Goal: Task Accomplishment & Management: Manage account settings

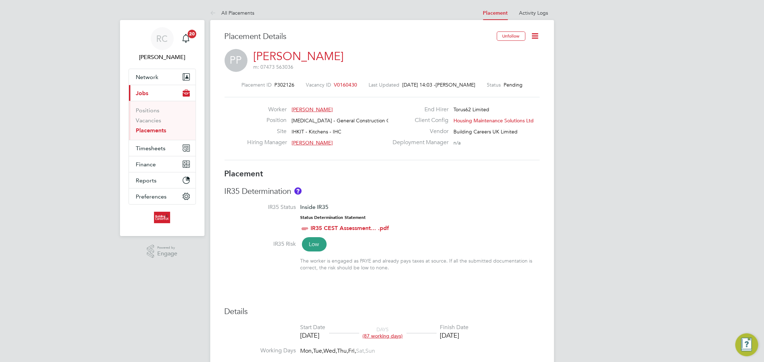
click at [539, 37] on icon at bounding box center [535, 36] width 9 height 9
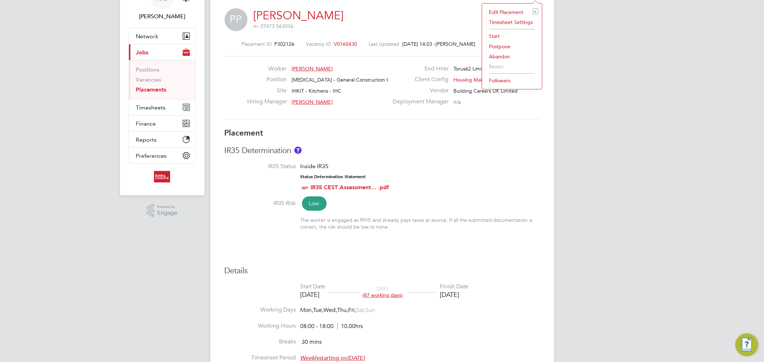
scroll to position [79, 0]
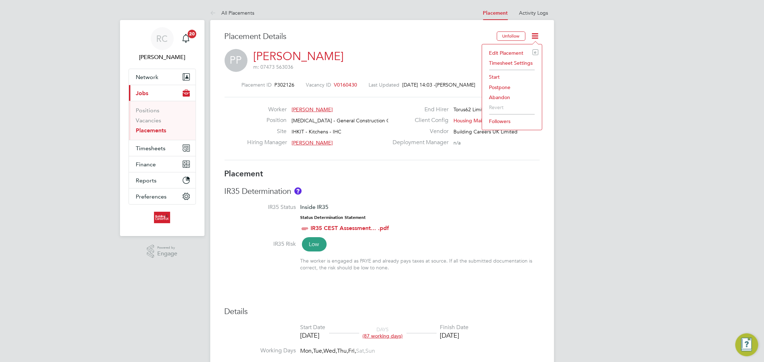
click at [488, 77] on li "Start" at bounding box center [512, 77] width 53 height 10
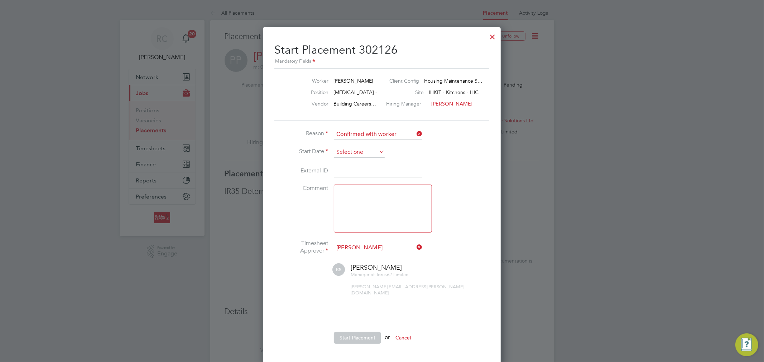
click at [371, 151] on input at bounding box center [359, 152] width 51 height 11
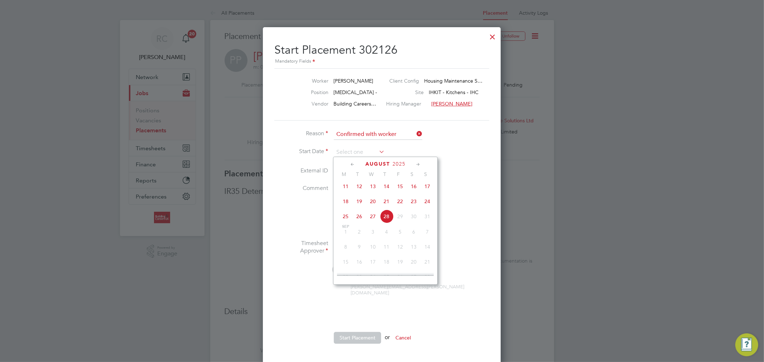
click at [374, 221] on span "27" at bounding box center [373, 217] width 14 height 14
type input "27 Aug 2025"
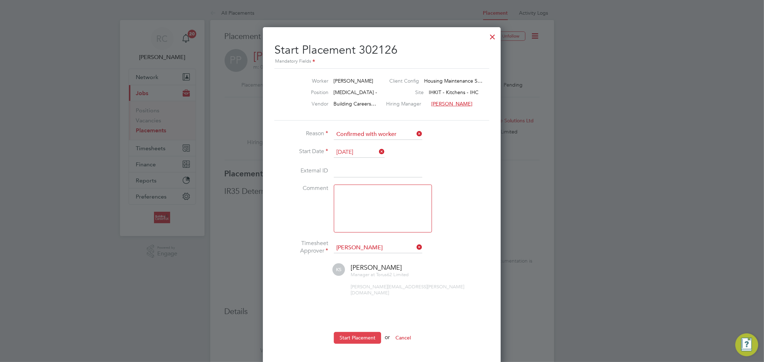
click at [346, 334] on button "Start Placement" at bounding box center [357, 337] width 47 height 11
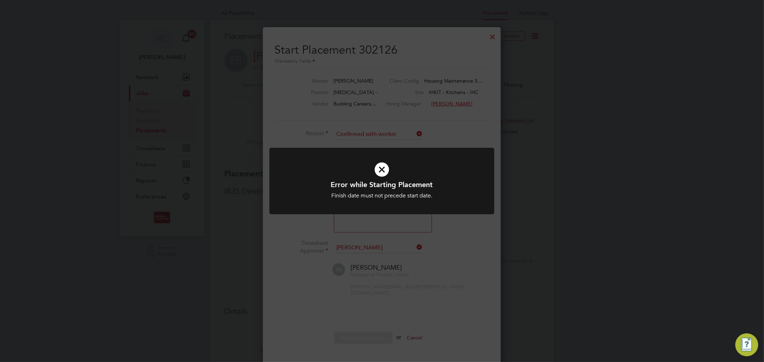
click at [382, 167] on icon at bounding box center [382, 170] width 186 height 28
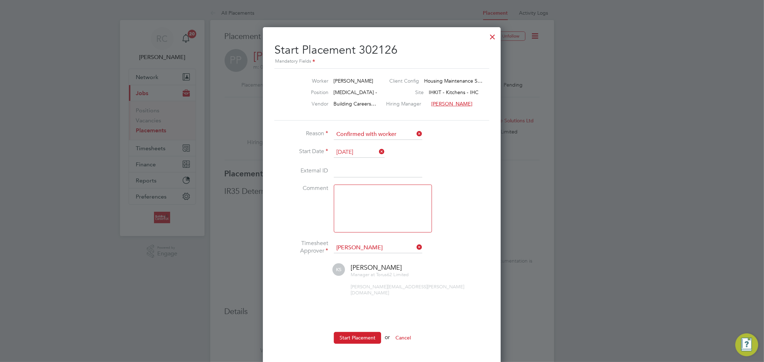
click at [489, 34] on div at bounding box center [492, 35] width 13 height 13
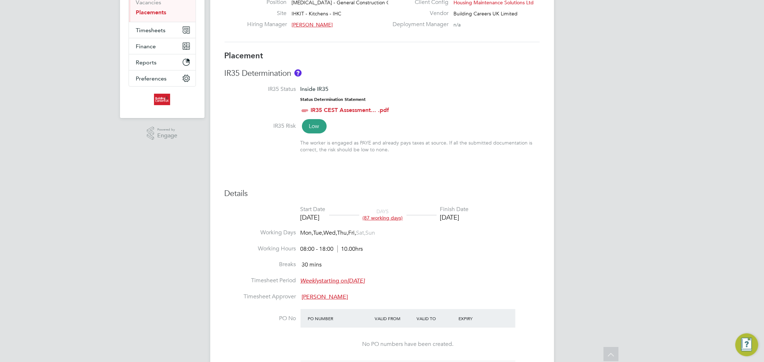
click at [462, 217] on div "[DATE]" at bounding box center [454, 217] width 29 height 8
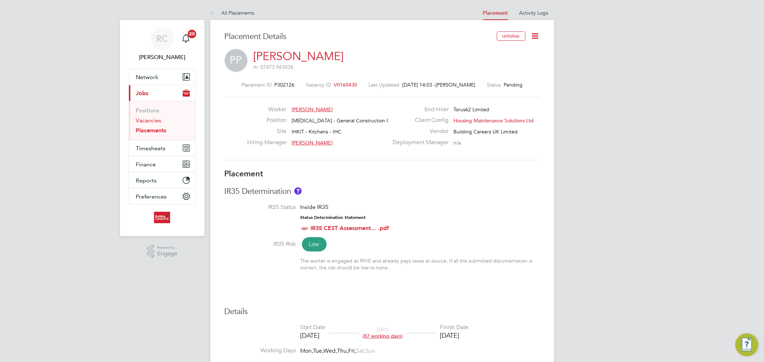
click at [151, 119] on link "Vacancies" at bounding box center [148, 120] width 25 height 7
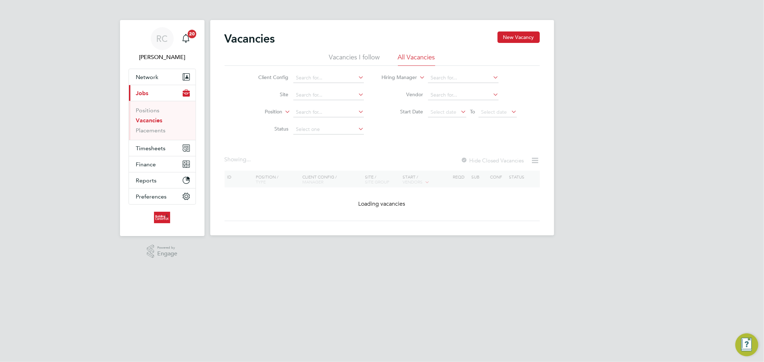
click at [410, 55] on li "All Vacancies" at bounding box center [416, 59] width 37 height 13
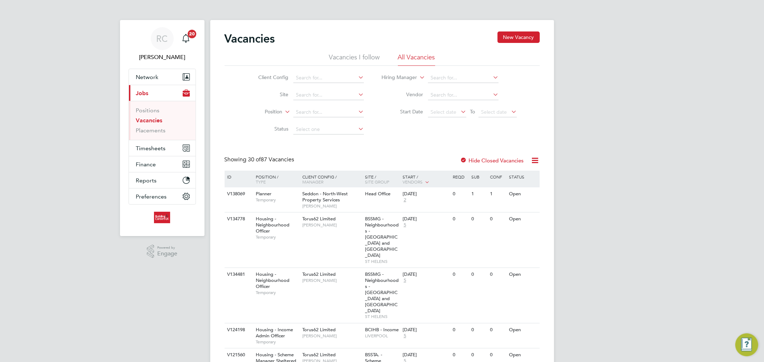
click at [328, 105] on li "Position" at bounding box center [305, 112] width 135 height 17
click at [334, 82] on input at bounding box center [328, 78] width 71 height 10
type input "housing"
click at [345, 83] on ul "Housing Maintenance Solutions Ltd Seddon - North-West Housing Partnerships" at bounding box center [356, 93] width 127 height 20
click at [342, 77] on input at bounding box center [328, 78] width 71 height 10
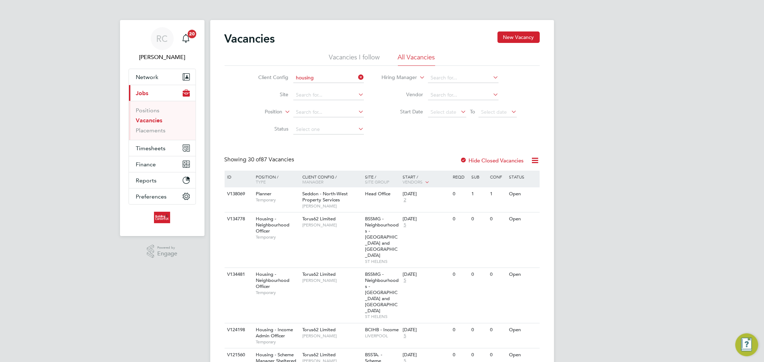
click at [339, 83] on li "Housing Maintenance Solutions Ltd" at bounding box center [356, 88] width 127 height 10
type input "Housing Maintenance Solutions Ltd"
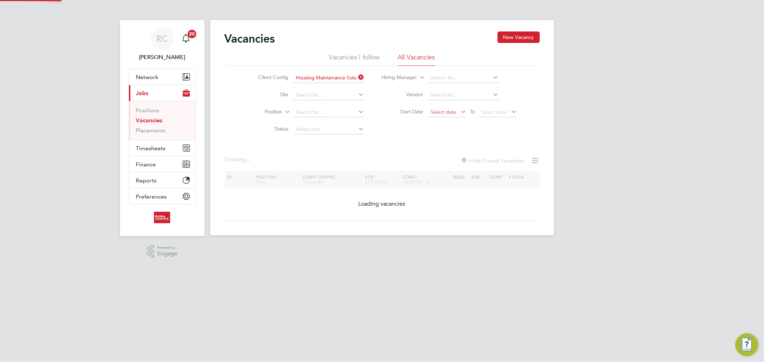
click at [446, 112] on span "Select date" at bounding box center [443, 112] width 26 height 6
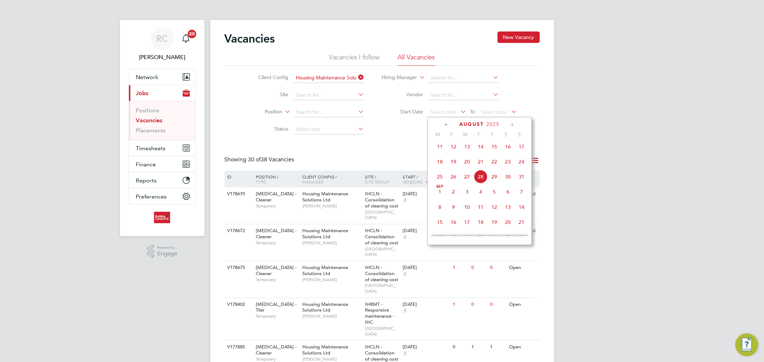
click at [439, 161] on span "18" at bounding box center [440, 162] width 14 height 14
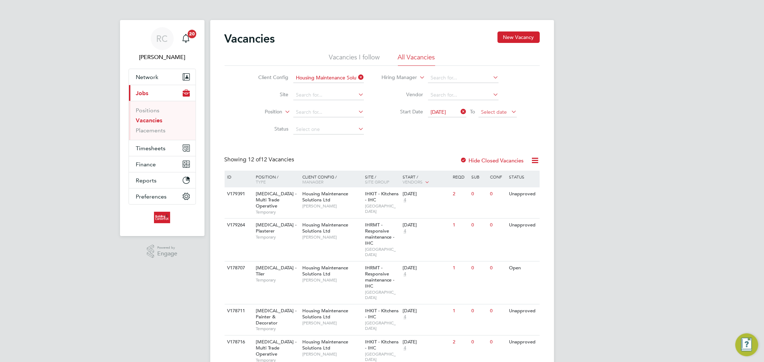
click at [495, 113] on span "Select date" at bounding box center [494, 112] width 26 height 6
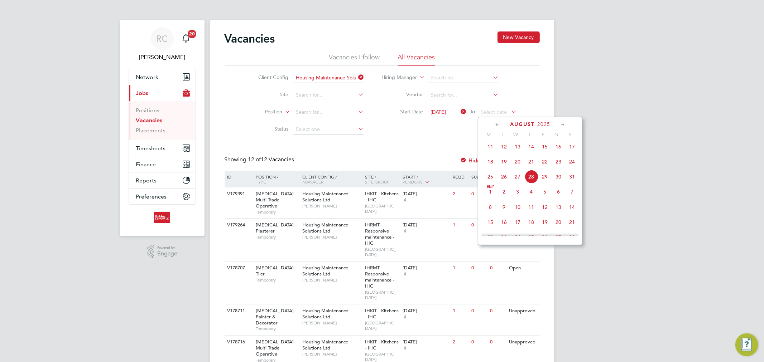
click at [460, 135] on div "Client Config Housing Maintenance Solutions Ltd Site Position Status Hiring Man…" at bounding box center [382, 102] width 315 height 72
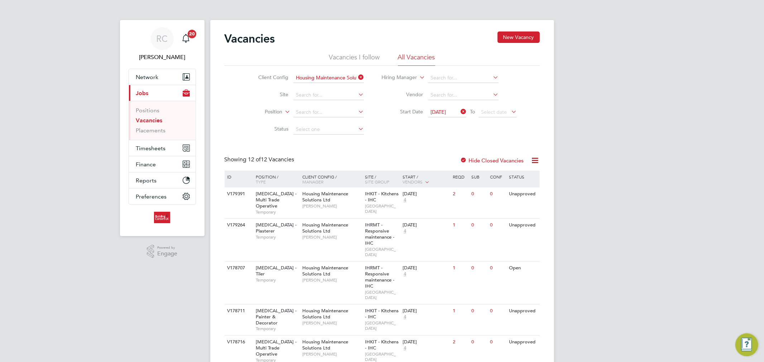
click at [459, 111] on icon at bounding box center [459, 112] width 0 height 10
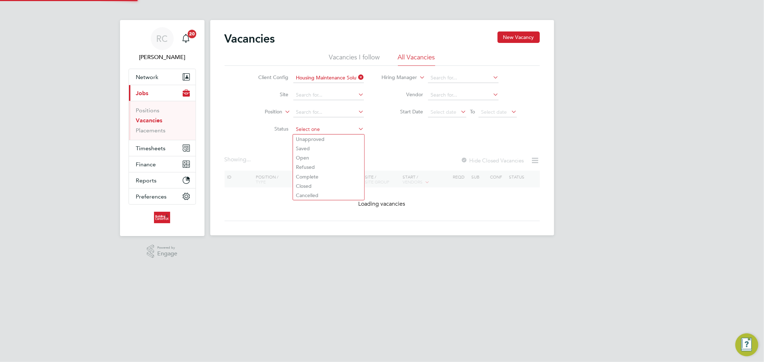
click at [327, 127] on input at bounding box center [328, 130] width 71 height 10
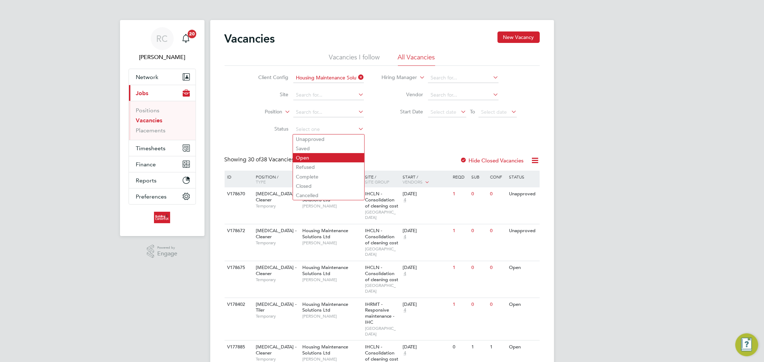
click at [322, 155] on li "Open" at bounding box center [328, 157] width 71 height 9
type input "Open"
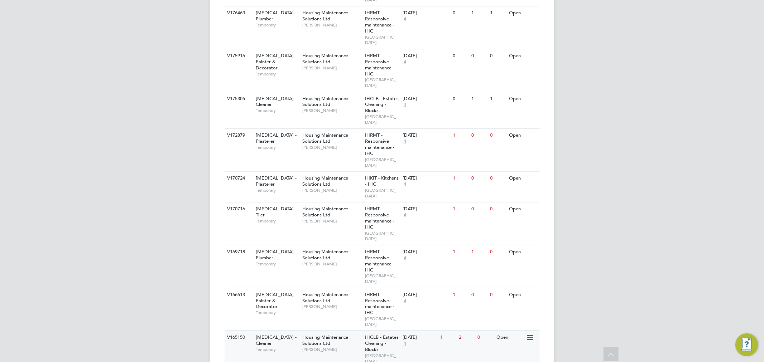
scroll to position [636, 0]
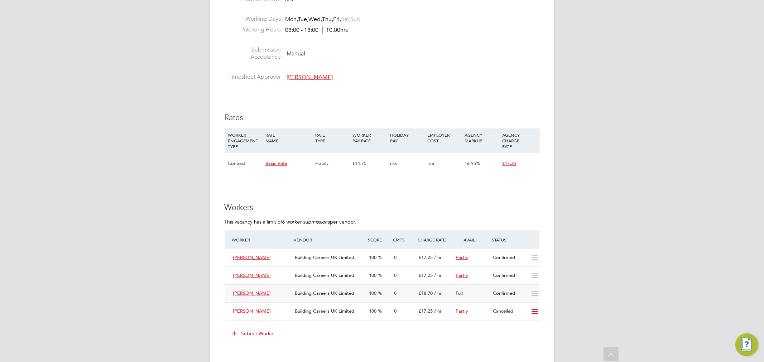
click at [532, 291] on icon at bounding box center [534, 294] width 9 height 6
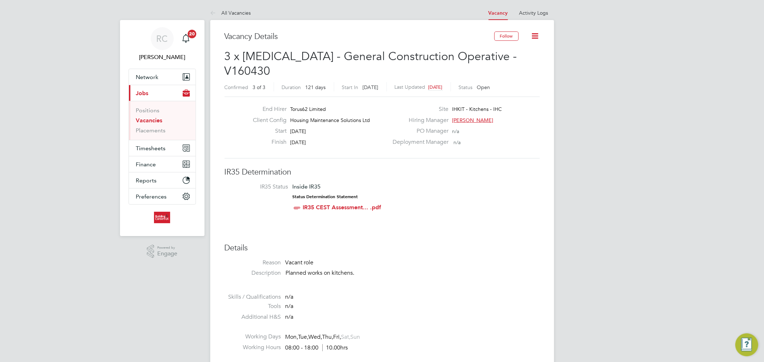
click at [532, 35] on icon at bounding box center [535, 36] width 9 height 9
click at [158, 119] on link "Vacancies" at bounding box center [149, 120] width 26 height 7
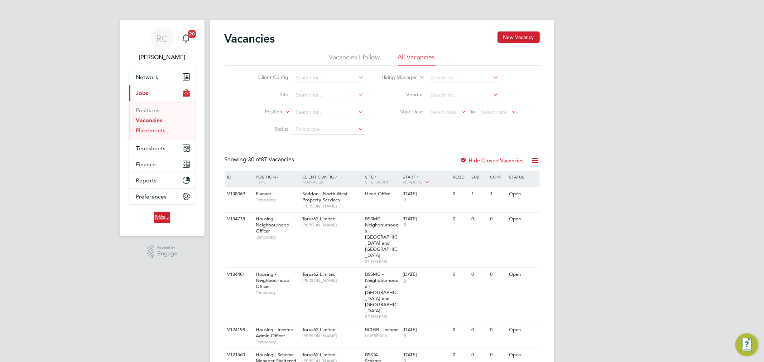
click at [159, 129] on link "Placements" at bounding box center [151, 130] width 30 height 7
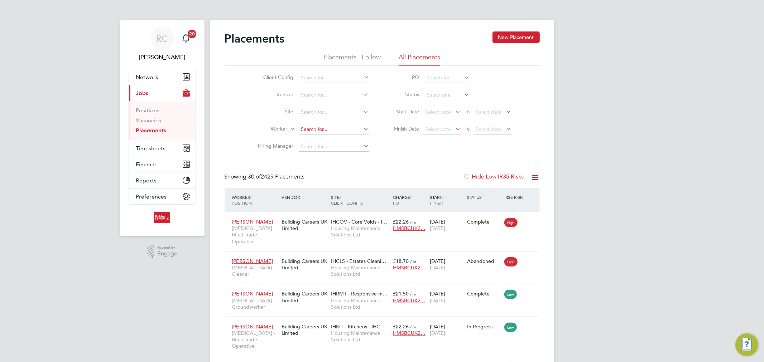
click at [334, 130] on input at bounding box center [334, 130] width 71 height 10
type input "[PERSON_NAME]"
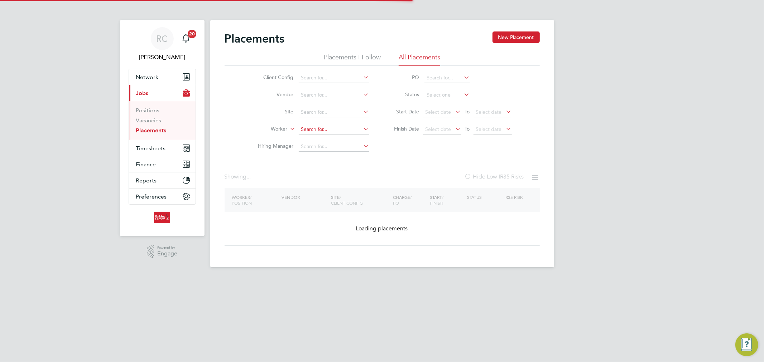
click at [361, 127] on input at bounding box center [334, 130] width 71 height 10
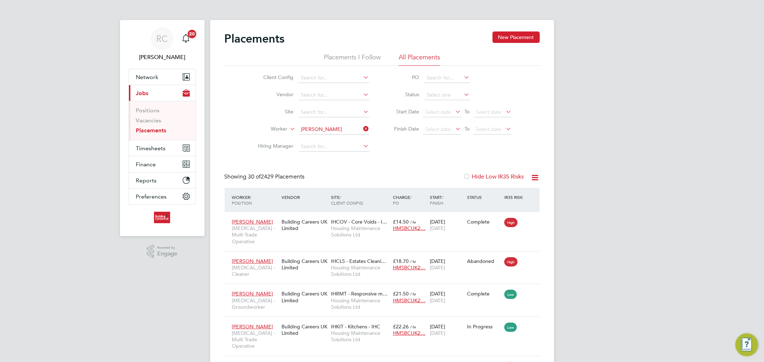
click at [346, 137] on li "[PERSON_NAME] y" at bounding box center [344, 140] width 93 height 10
type input "[PERSON_NAME]"
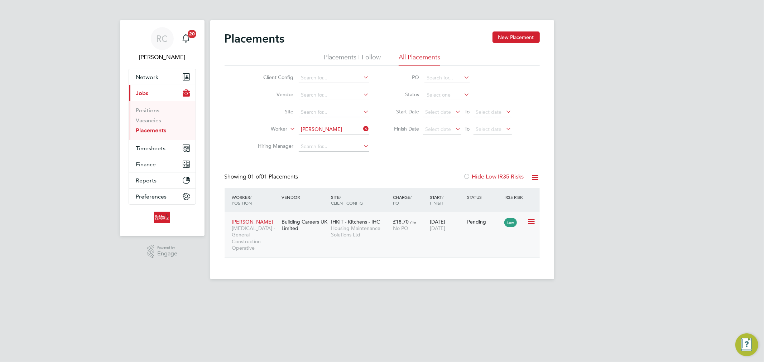
click at [414, 221] on span "/ hr" at bounding box center [413, 222] width 6 height 5
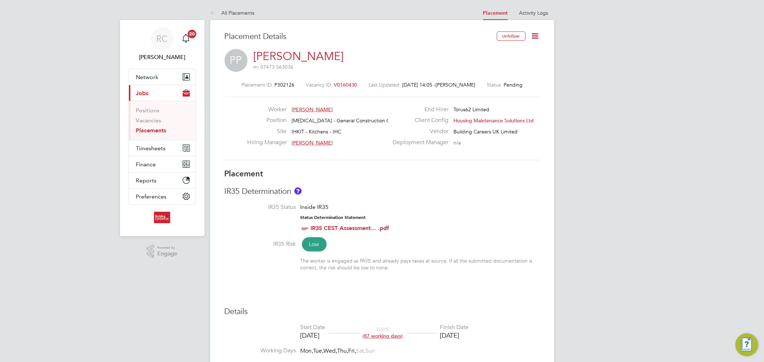
click at [533, 39] on icon at bounding box center [535, 36] width 9 height 9
click at [492, 76] on li "Start" at bounding box center [512, 77] width 53 height 10
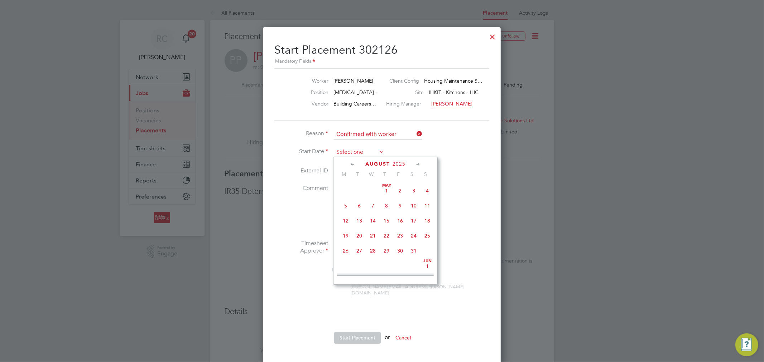
click at [371, 151] on input at bounding box center [359, 152] width 51 height 11
click at [389, 212] on span "26" at bounding box center [387, 210] width 14 height 14
type input "[DATE]"
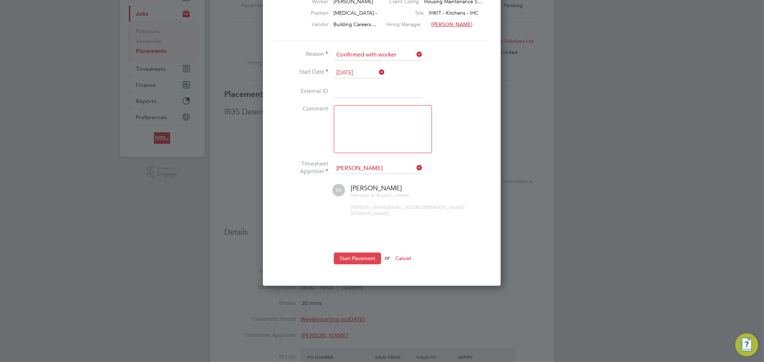
click at [362, 253] on button "Start Placement" at bounding box center [357, 258] width 47 height 11
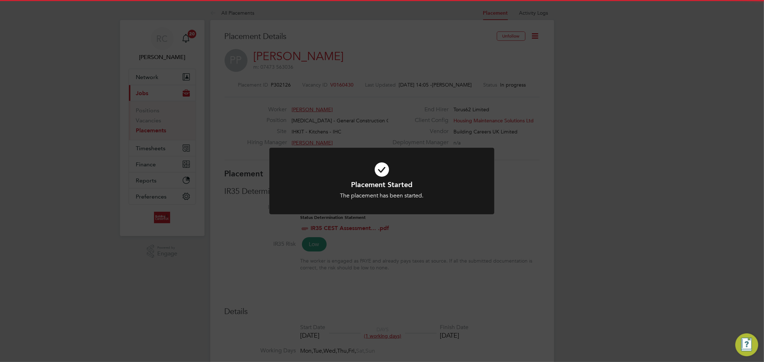
click at [381, 173] on icon at bounding box center [382, 170] width 186 height 28
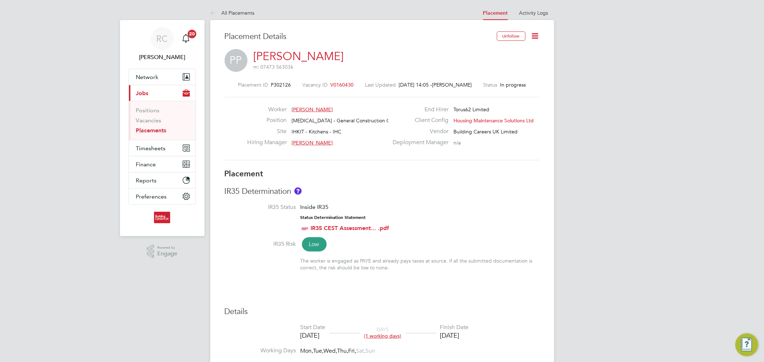
click at [536, 37] on icon at bounding box center [535, 36] width 9 height 9
click at [498, 52] on li "Edit Placement e" at bounding box center [512, 53] width 53 height 10
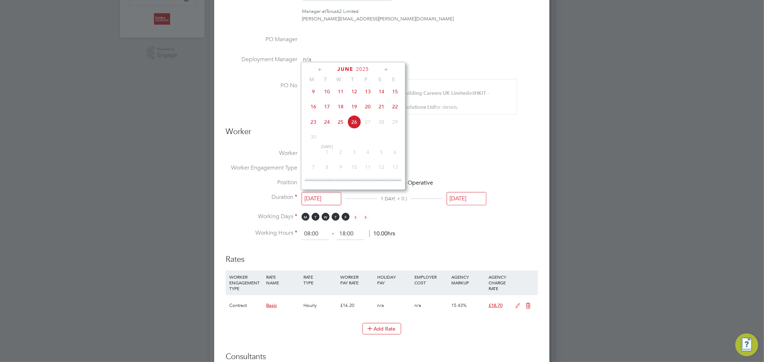
click at [334, 195] on input "[DATE]" at bounding box center [322, 198] width 40 height 13
click at [464, 127] on h3 "Worker" at bounding box center [382, 135] width 312 height 16
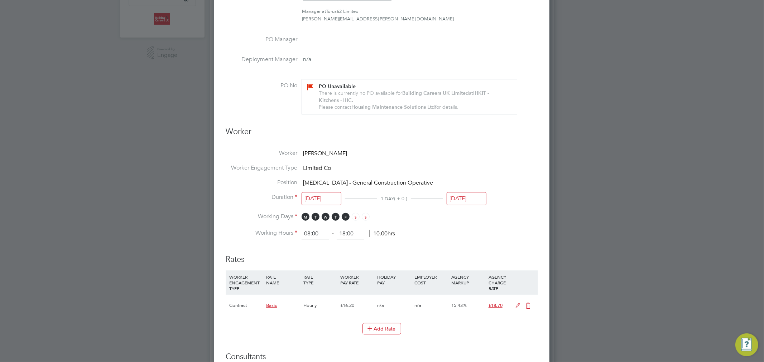
click at [455, 197] on input "[DATE]" at bounding box center [467, 198] width 40 height 13
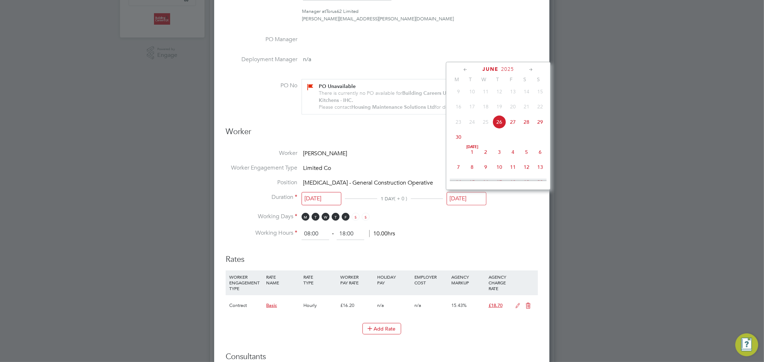
click at [528, 71] on icon at bounding box center [530, 70] width 7 height 8
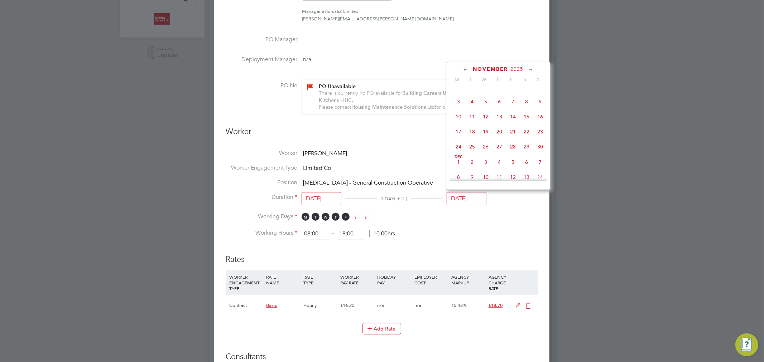
click at [528, 70] on icon at bounding box center [530, 70] width 7 height 8
click at [486, 152] on span "31" at bounding box center [486, 146] width 14 height 14
type input "[DATE]"
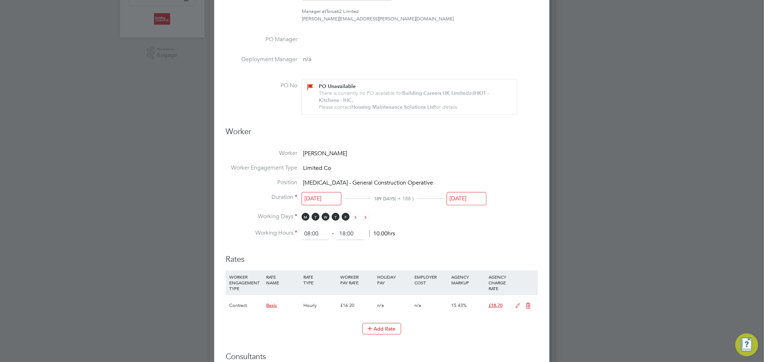
click at [337, 196] on input "[DATE]" at bounding box center [322, 198] width 40 height 13
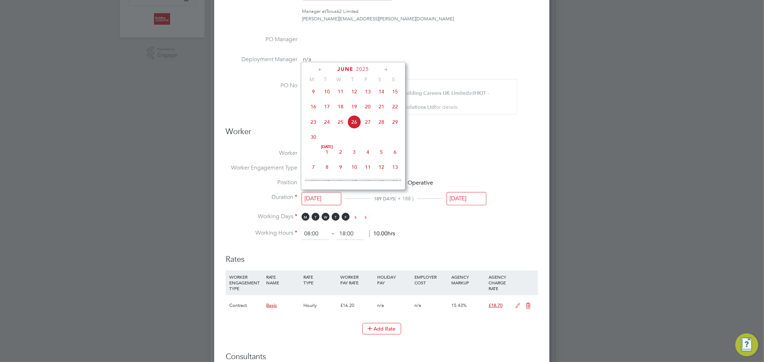
click at [319, 67] on icon at bounding box center [320, 70] width 7 height 8
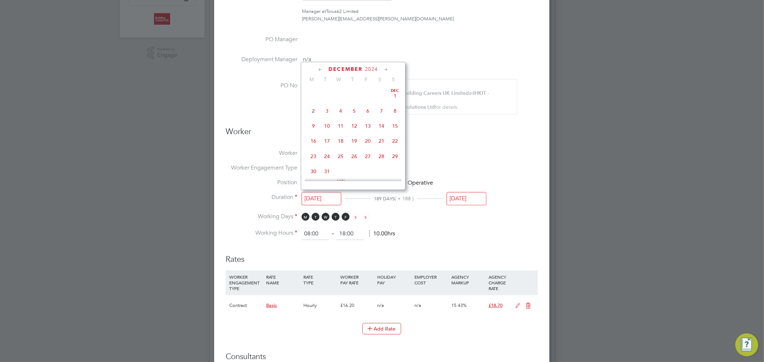
click at [389, 69] on icon at bounding box center [385, 70] width 7 height 8
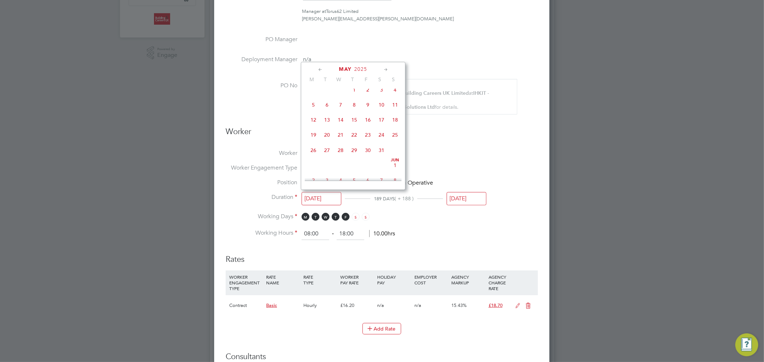
click at [389, 69] on icon at bounding box center [385, 70] width 7 height 8
click at [353, 153] on span "28" at bounding box center [354, 147] width 14 height 14
type input "28 Aug 2025"
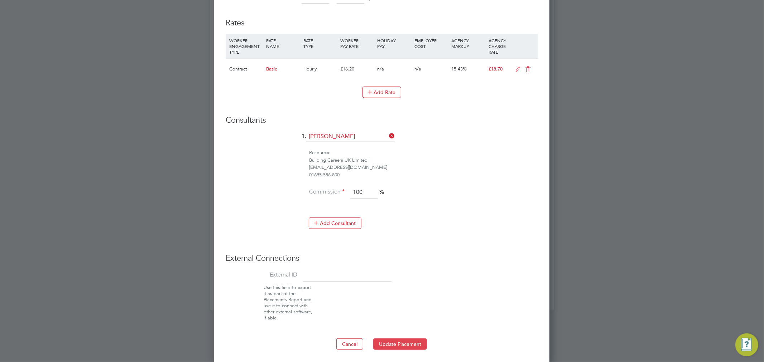
click at [398, 341] on button "Update Placement" at bounding box center [400, 344] width 54 height 11
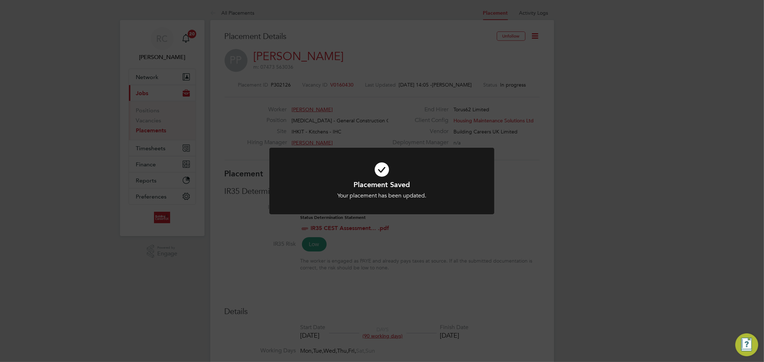
click at [377, 170] on icon at bounding box center [382, 170] width 186 height 28
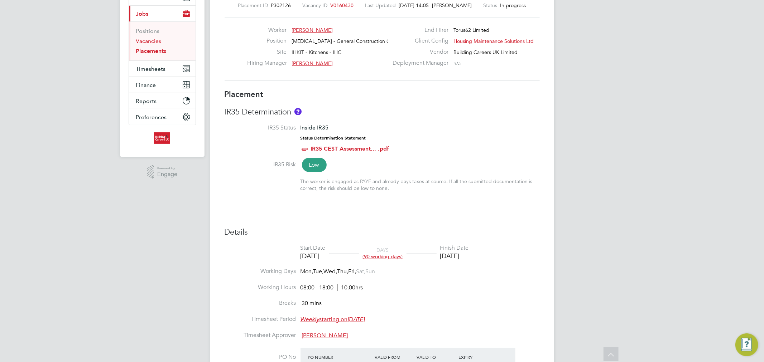
click at [147, 43] on link "Vacancies" at bounding box center [148, 41] width 25 height 7
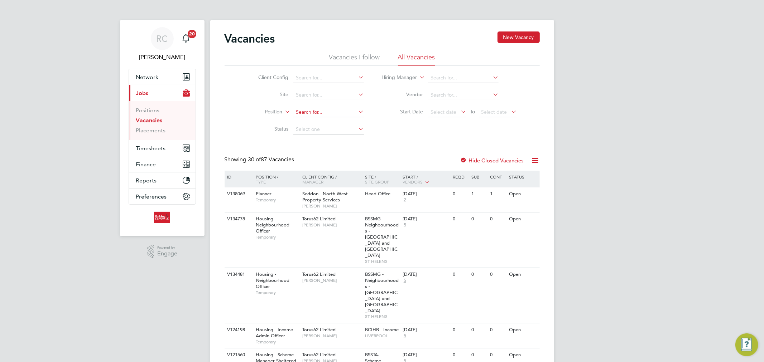
click at [333, 112] on input at bounding box center [328, 112] width 71 height 10
type input "[PERSON_NAME]"
click at [330, 106] on li "Position" at bounding box center [305, 112] width 135 height 17
click at [329, 110] on input at bounding box center [328, 112] width 71 height 10
type input "[PERSON_NAME]"
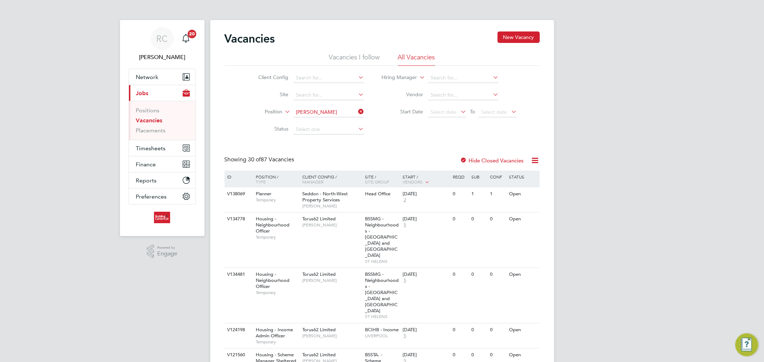
click at [405, 138] on div "Client Config Site Position philip parry Status Hiring Manager Vendor Start Dat…" at bounding box center [382, 102] width 315 height 72
click at [158, 133] on link "Placements" at bounding box center [151, 130] width 30 height 7
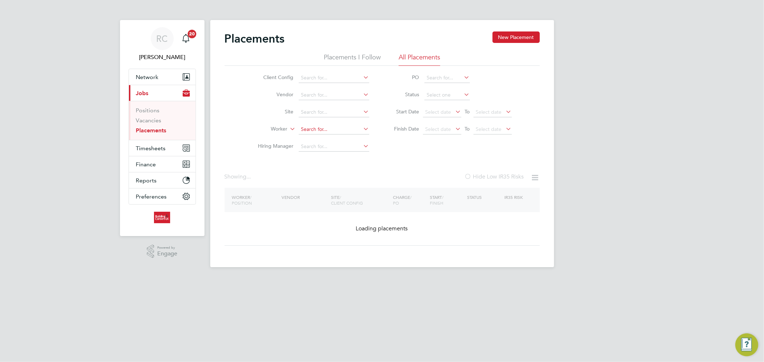
click at [325, 125] on li "Worker" at bounding box center [311, 129] width 135 height 17
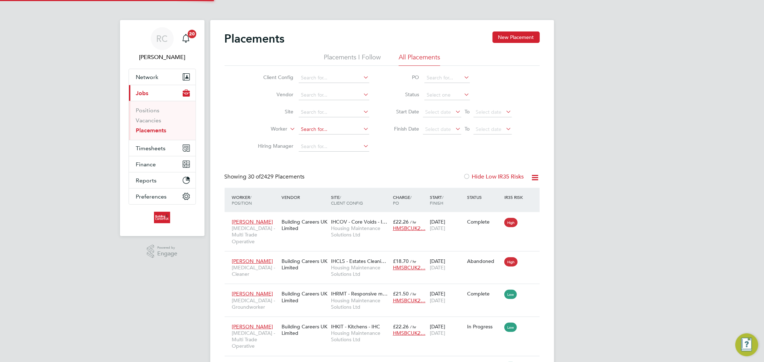
click at [341, 123] on li "Worker" at bounding box center [311, 129] width 135 height 17
click at [335, 122] on li "Worker" at bounding box center [311, 129] width 135 height 17
click at [332, 126] on input at bounding box center [334, 130] width 71 height 10
click at [344, 138] on li "Philip Parry" at bounding box center [343, 140] width 90 height 10
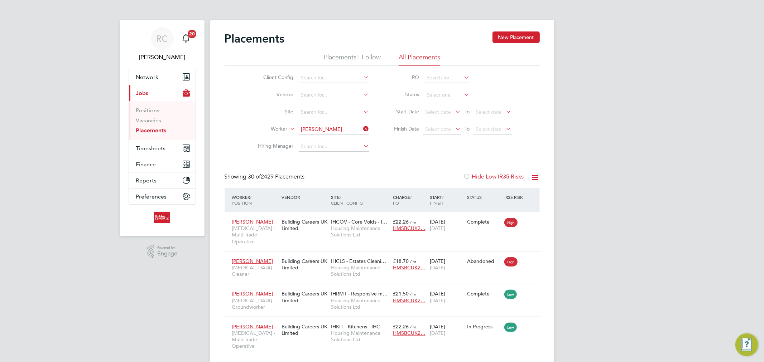
type input "[PERSON_NAME]"
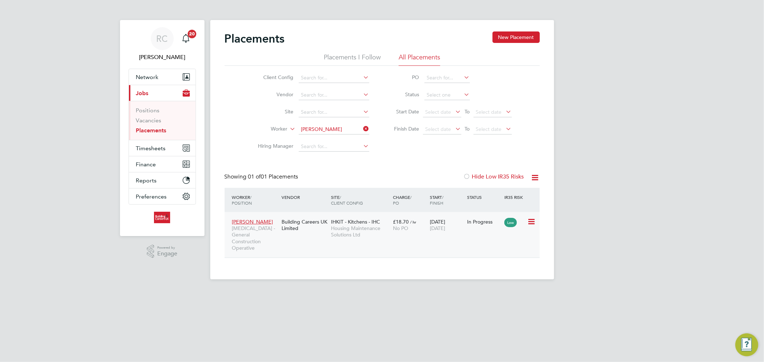
click at [525, 224] on div "Low" at bounding box center [514, 222] width 21 height 6
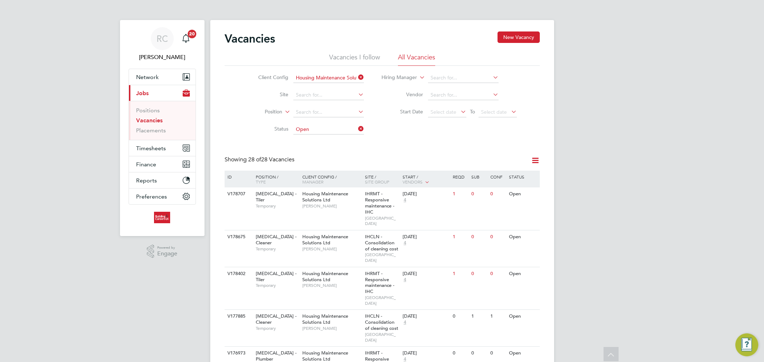
scroll to position [676, 0]
